Goal: Information Seeking & Learning: Learn about a topic

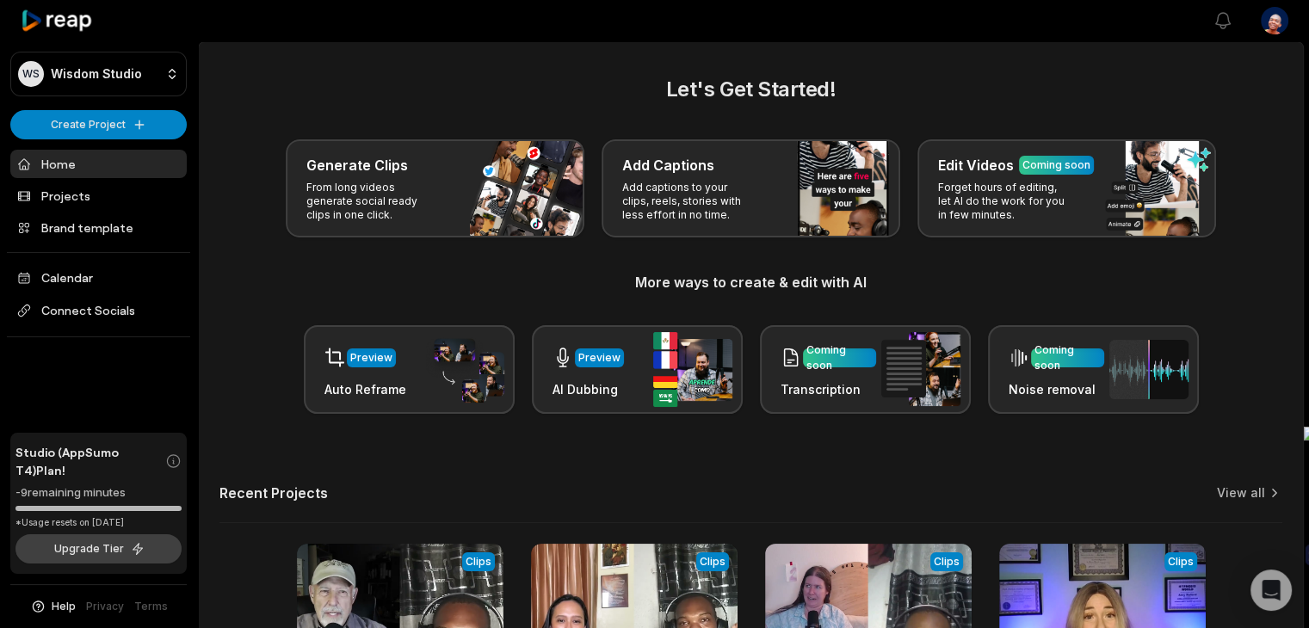
click at [146, 549] on button "Upgrade Tier" at bounding box center [98, 549] width 166 height 29
click at [108, 548] on button "Upgrade Tier" at bounding box center [98, 549] width 166 height 29
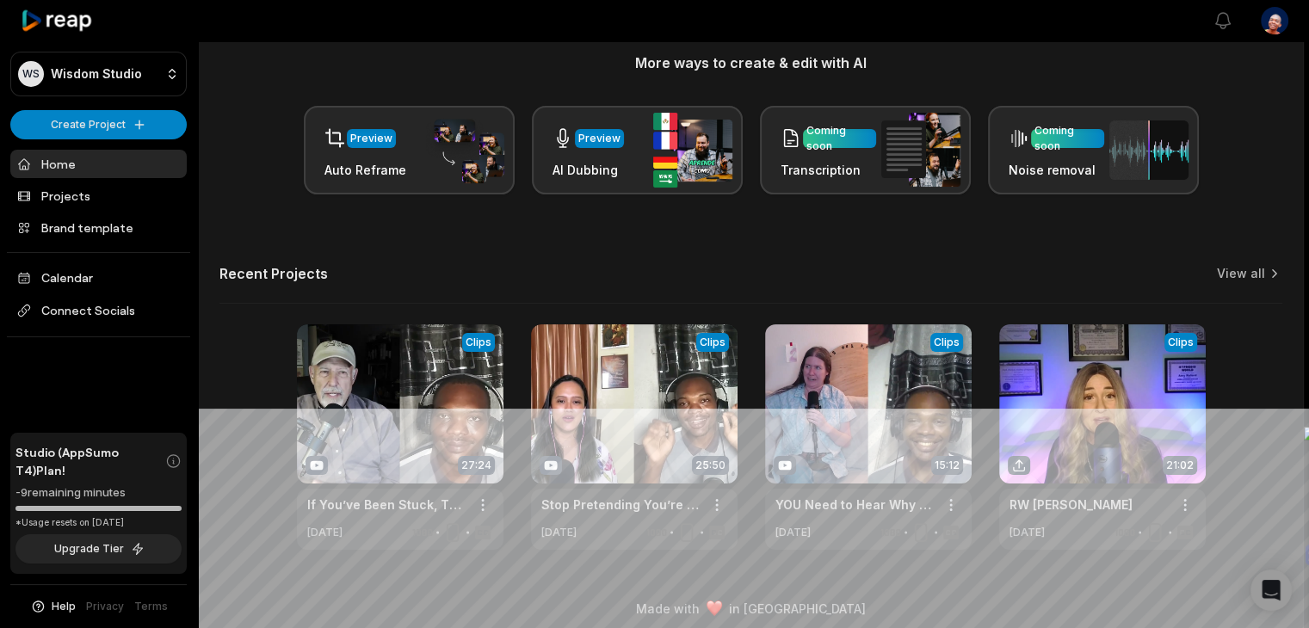
scroll to position [231, 0]
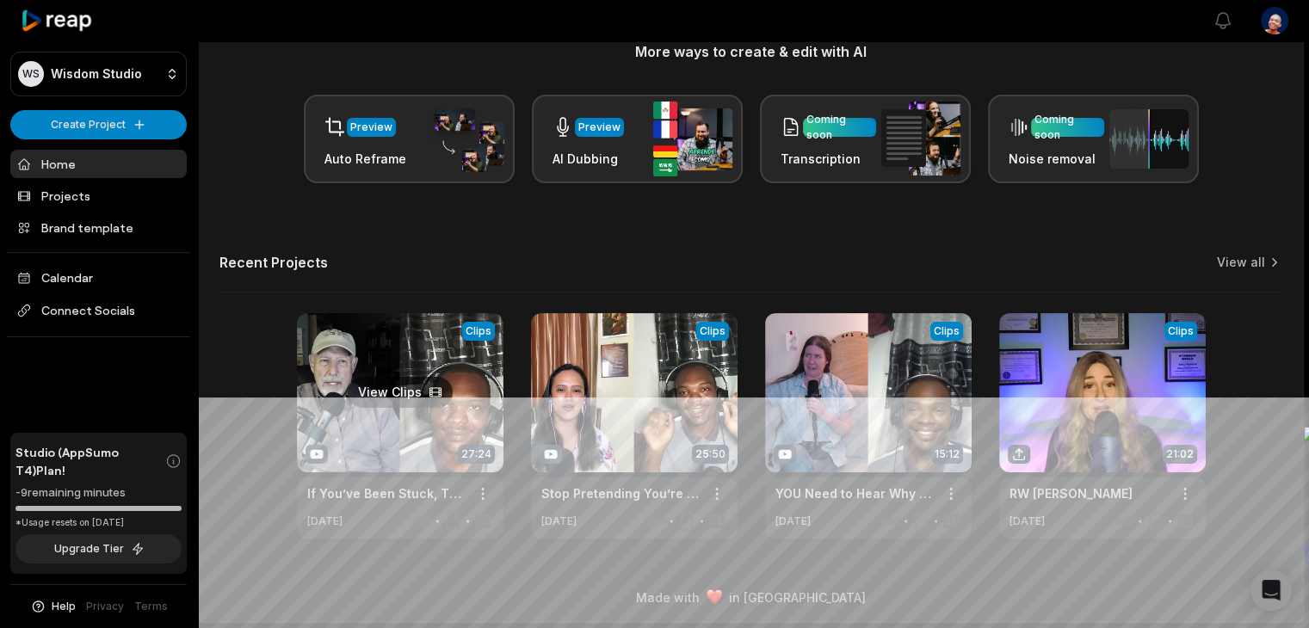
click at [421, 407] on link at bounding box center [400, 426] width 207 height 226
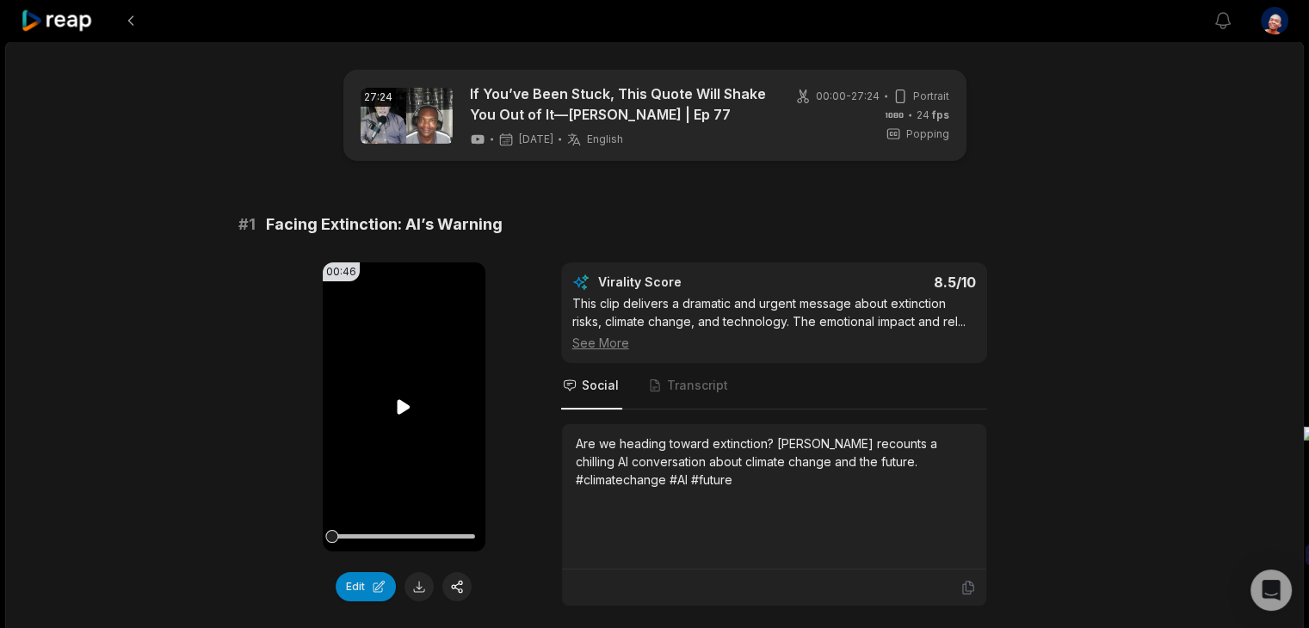
click at [406, 407] on icon at bounding box center [404, 406] width 13 height 15
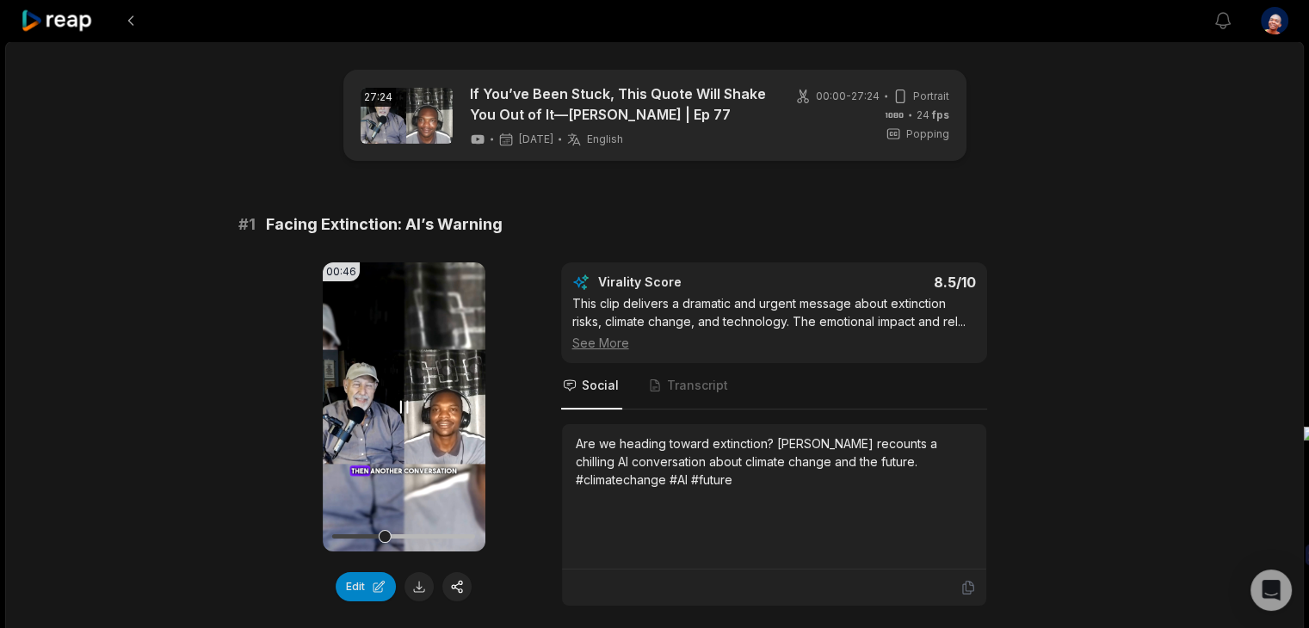
click at [406, 407] on icon at bounding box center [404, 406] width 7 height 11
